Goal: Information Seeking & Learning: Find specific fact

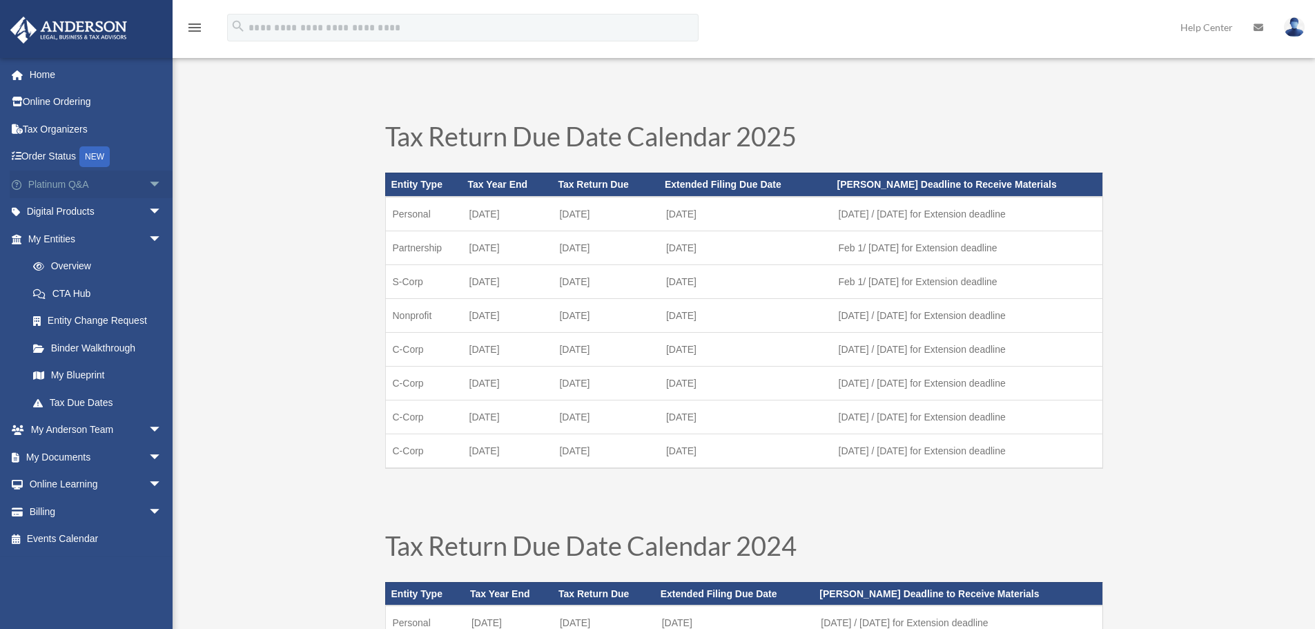
click at [148, 181] on span "arrow_drop_down" at bounding box center [162, 184] width 28 height 28
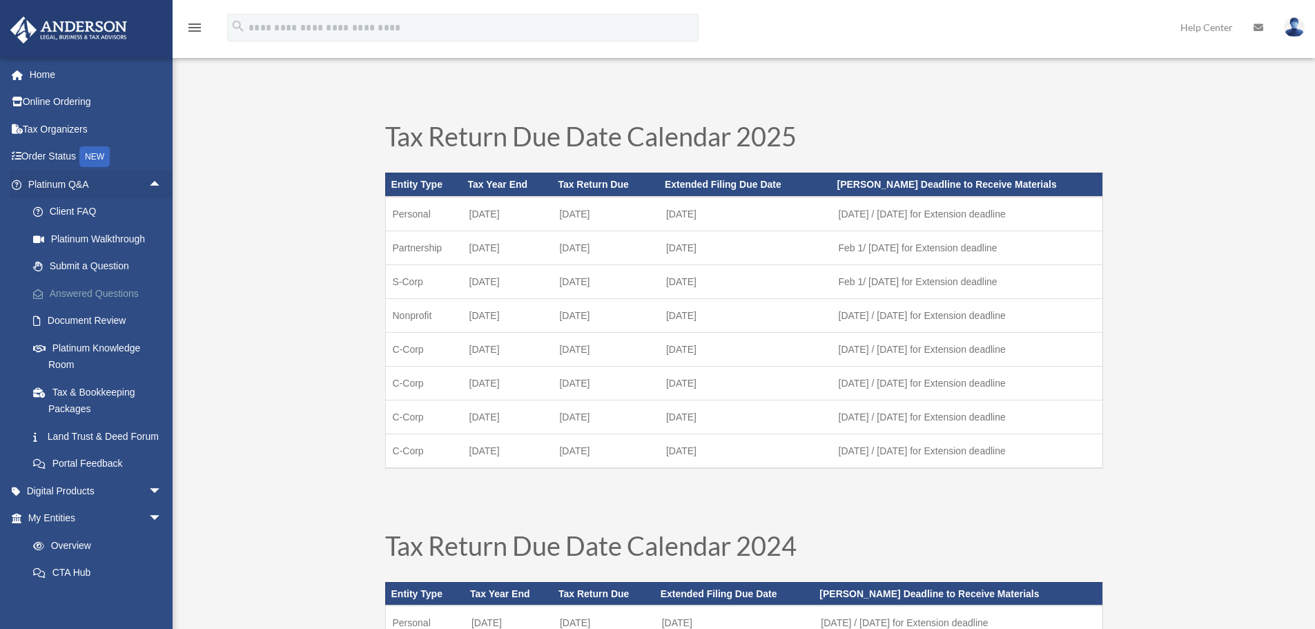
click at [128, 292] on link "Answered Questions" at bounding box center [101, 294] width 164 height 28
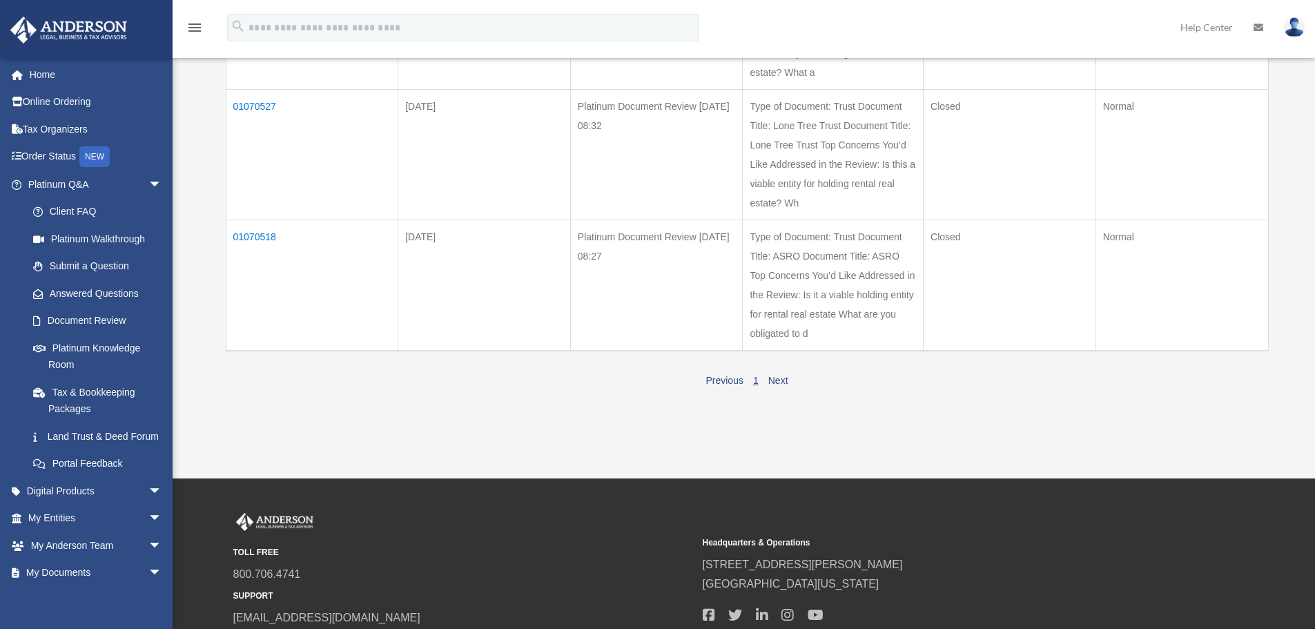
scroll to position [442, 0]
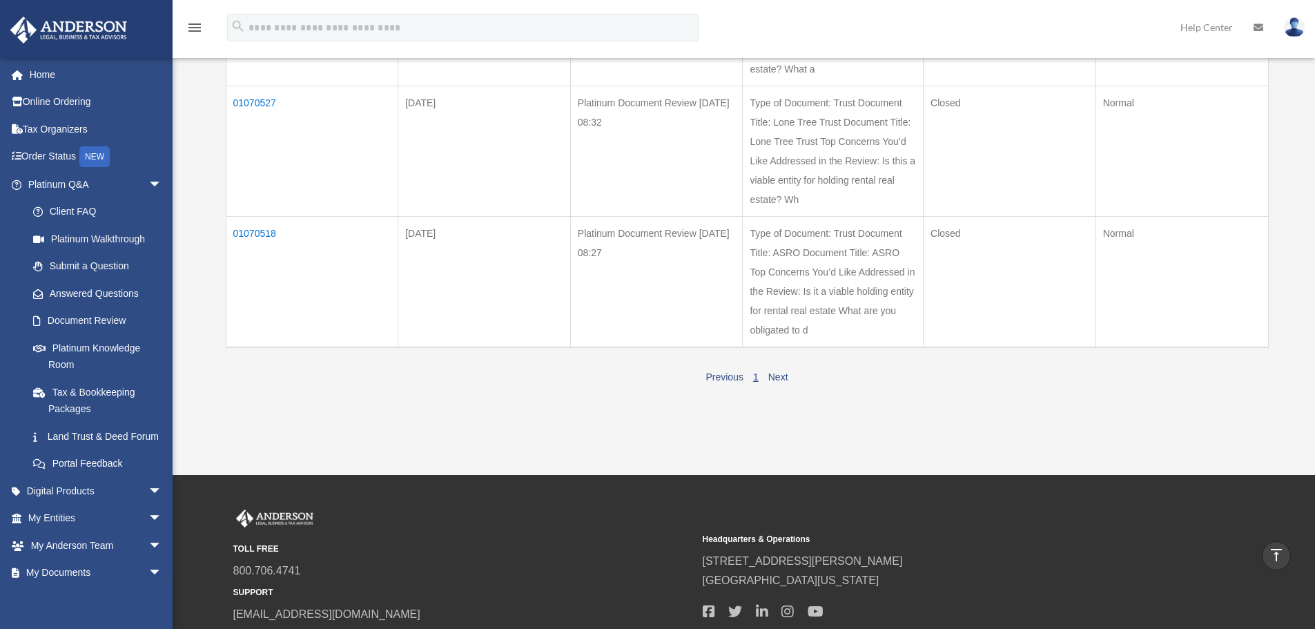
click at [260, 233] on td "01070518" at bounding box center [312, 281] width 173 height 131
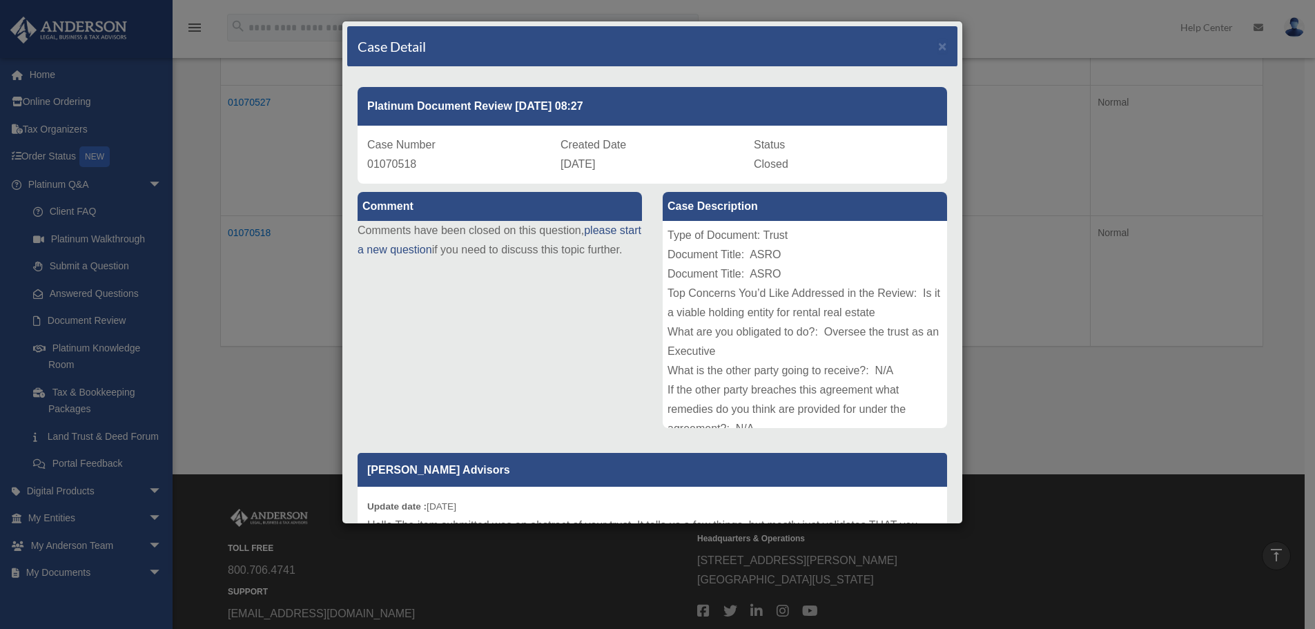
scroll to position [140, 0]
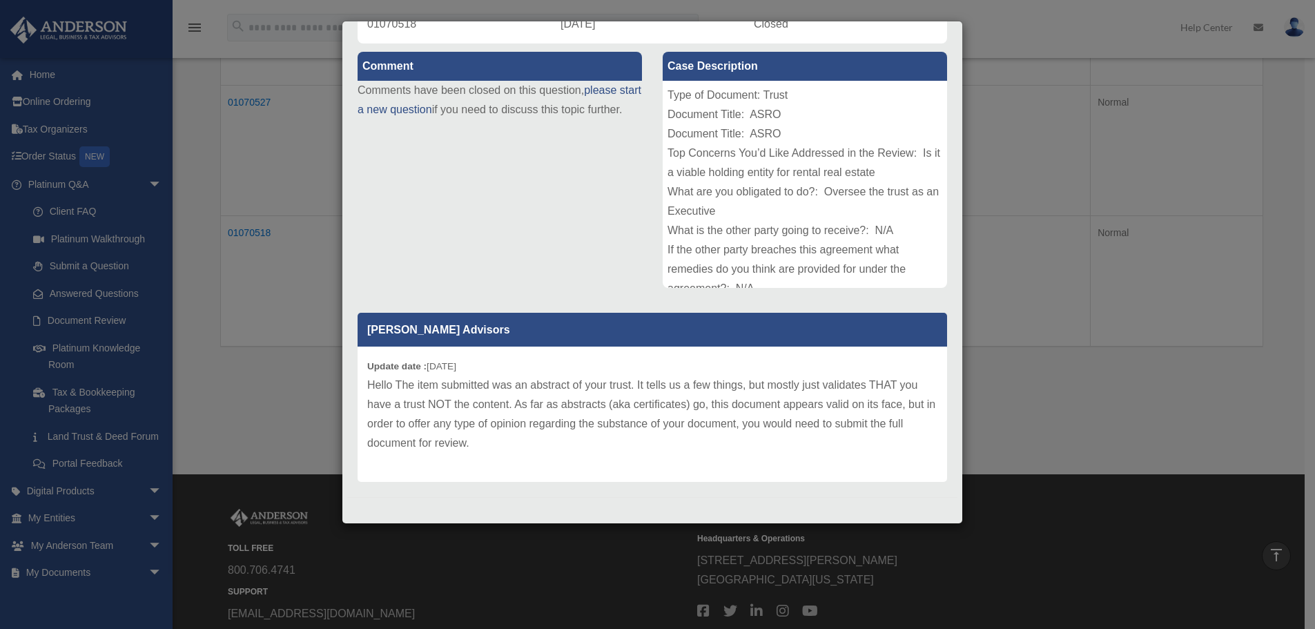
click at [274, 306] on div "Case Detail × Platinum Document Review [DATE] 08:27 Case Number 01070518 Create…" at bounding box center [657, 314] width 1315 height 629
